Goal: Find specific page/section: Find specific page/section

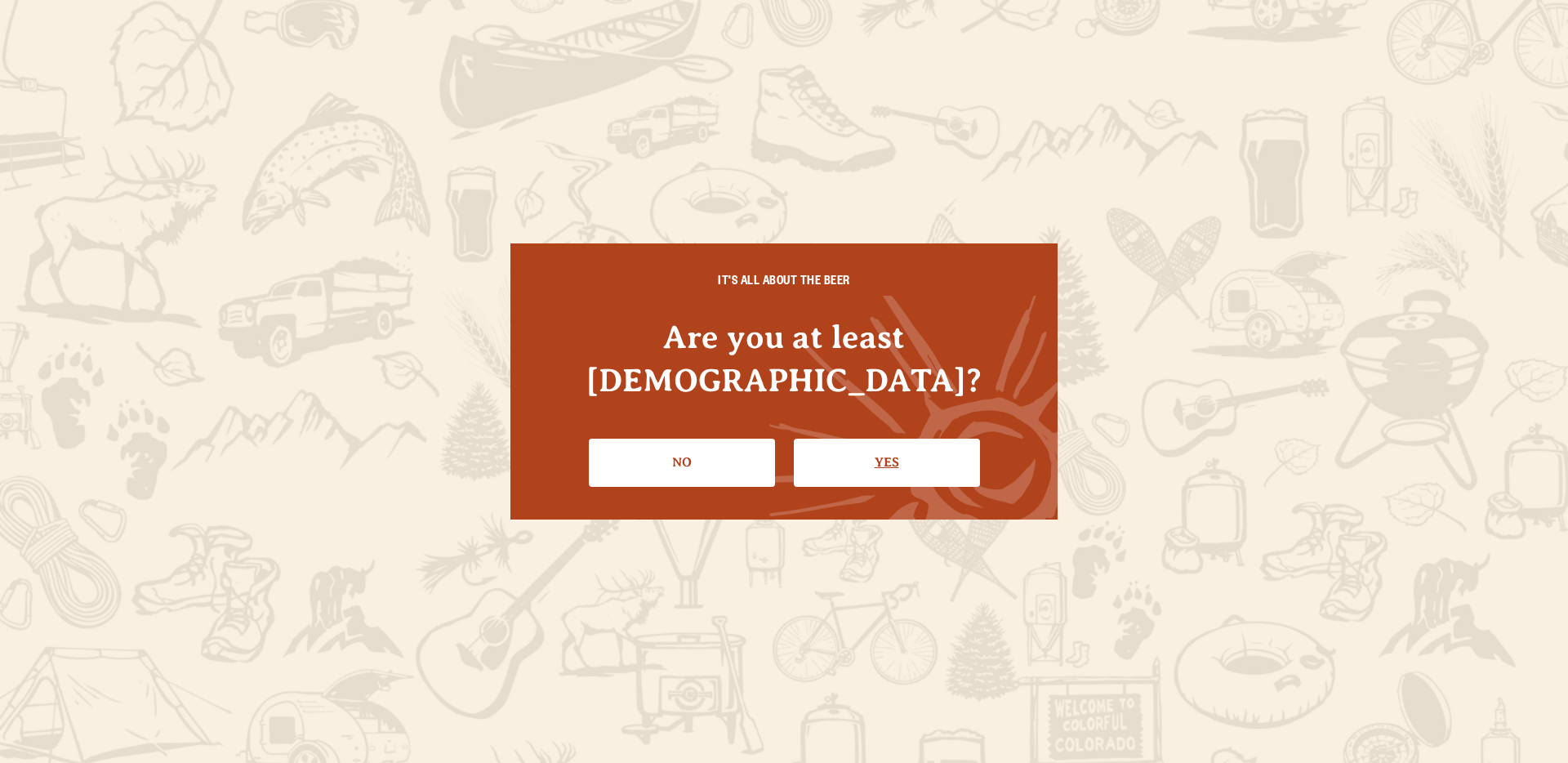
click at [903, 441] on link "Yes" at bounding box center [887, 462] width 186 height 48
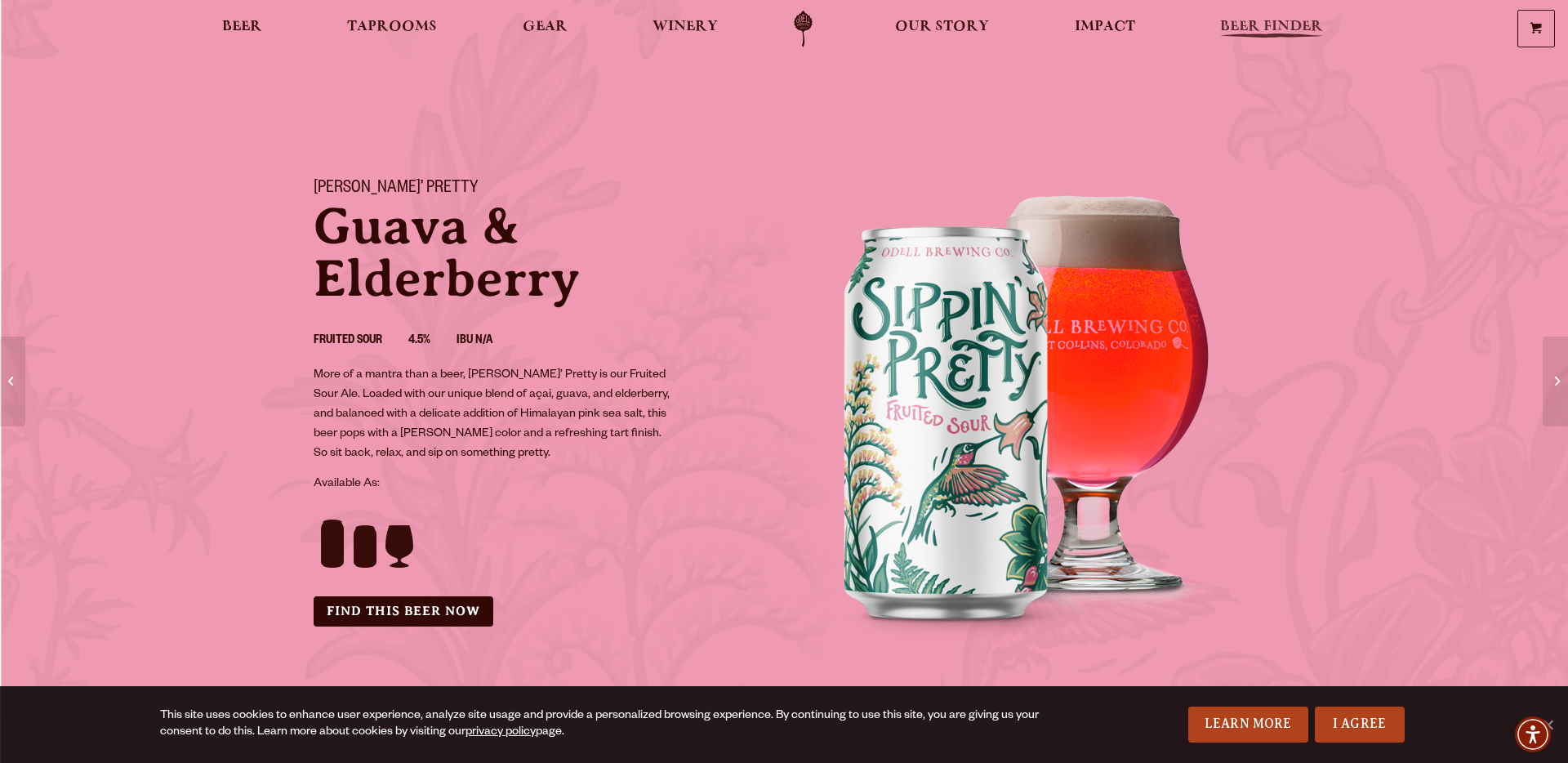
click at [1276, 16] on link "Beer Finder" at bounding box center [1271, 29] width 124 height 37
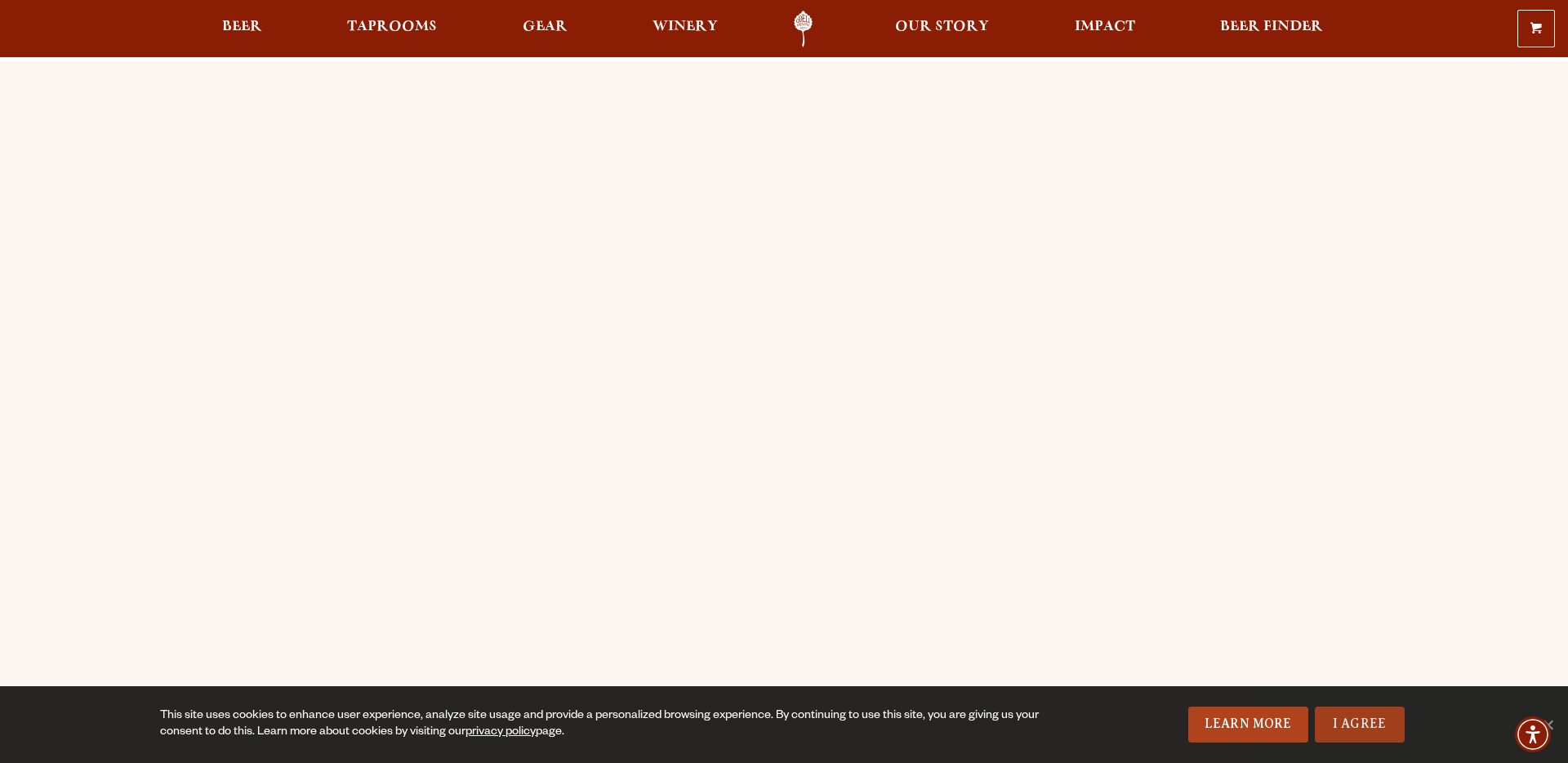
click at [1353, 727] on link "I Agree" at bounding box center [1359, 724] width 90 height 36
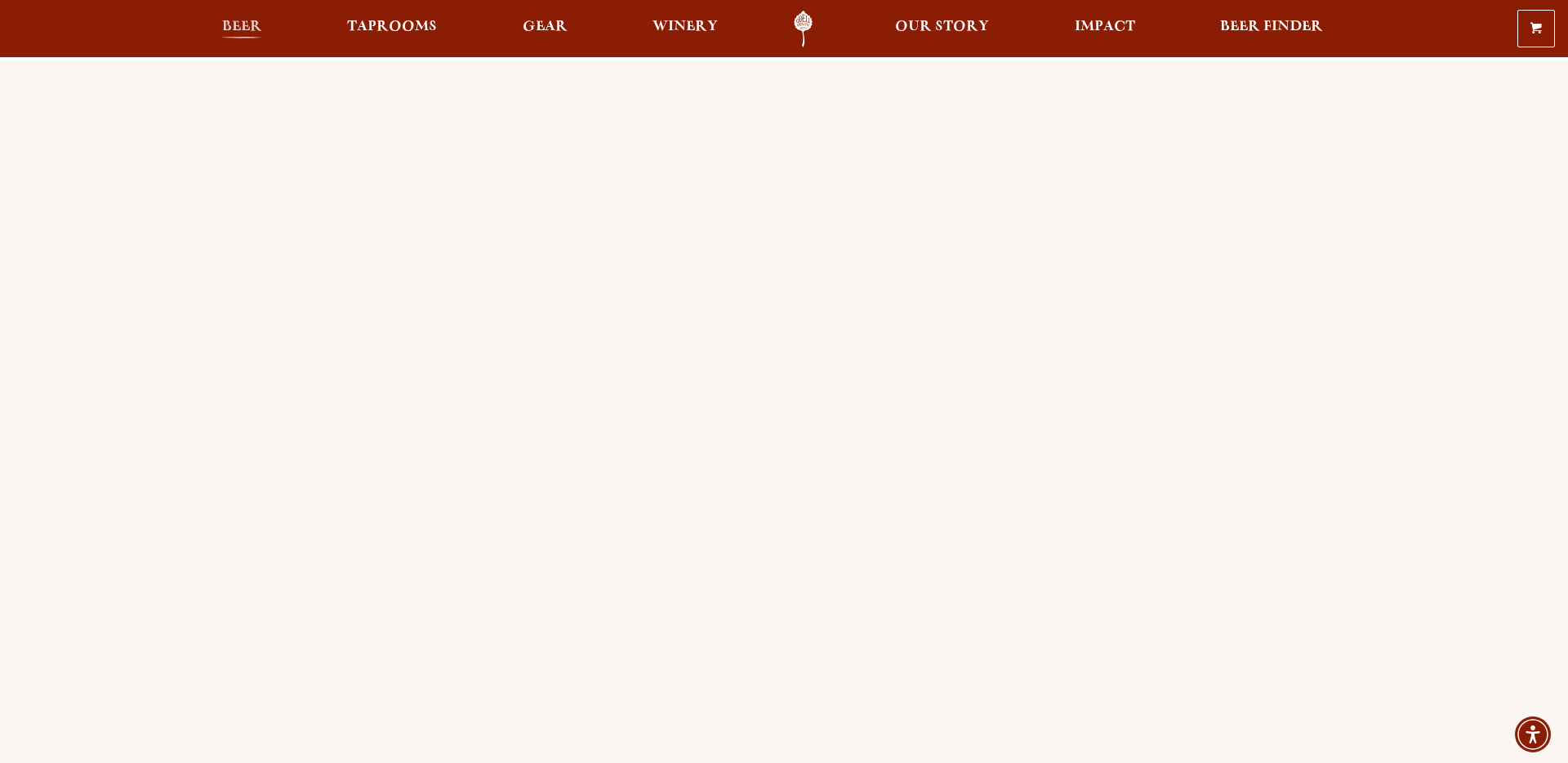
click at [252, 28] on span "Beer" at bounding box center [242, 27] width 40 height 13
